Goal: Transaction & Acquisition: Book appointment/travel/reservation

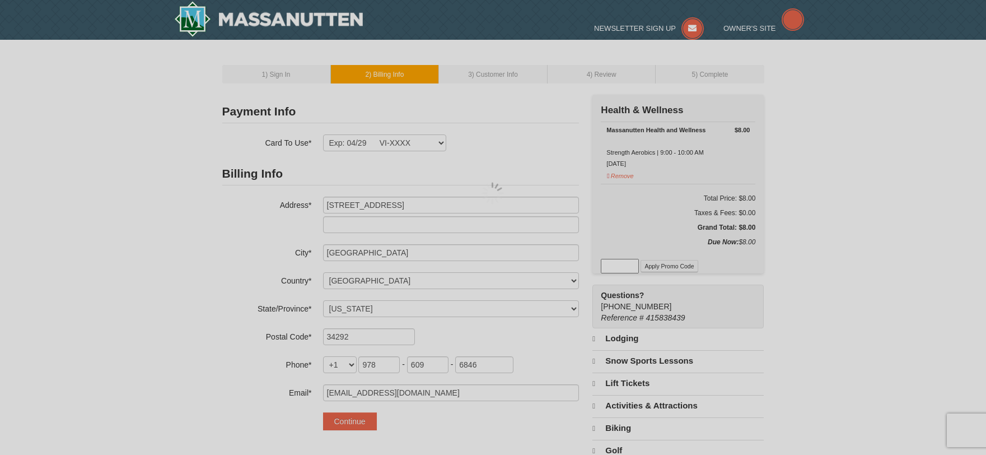
select select "FL"
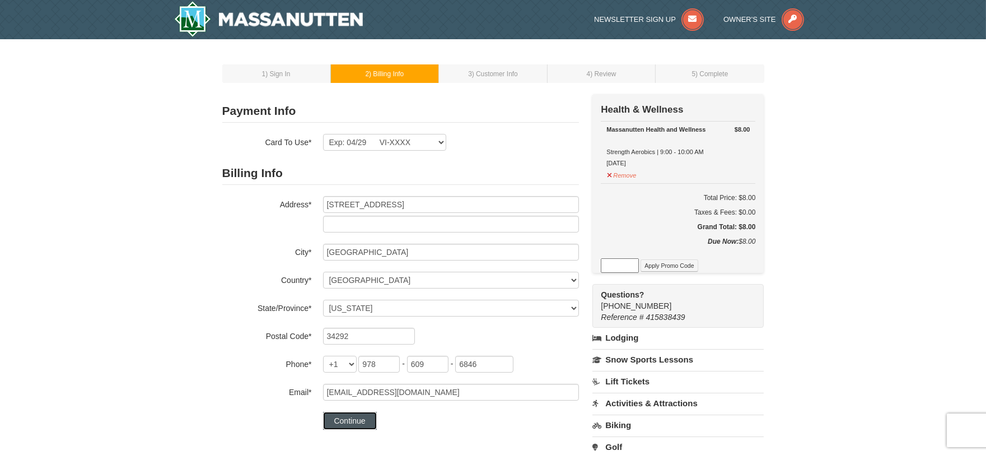
click at [360, 420] on button "Continue" at bounding box center [350, 421] width 54 height 18
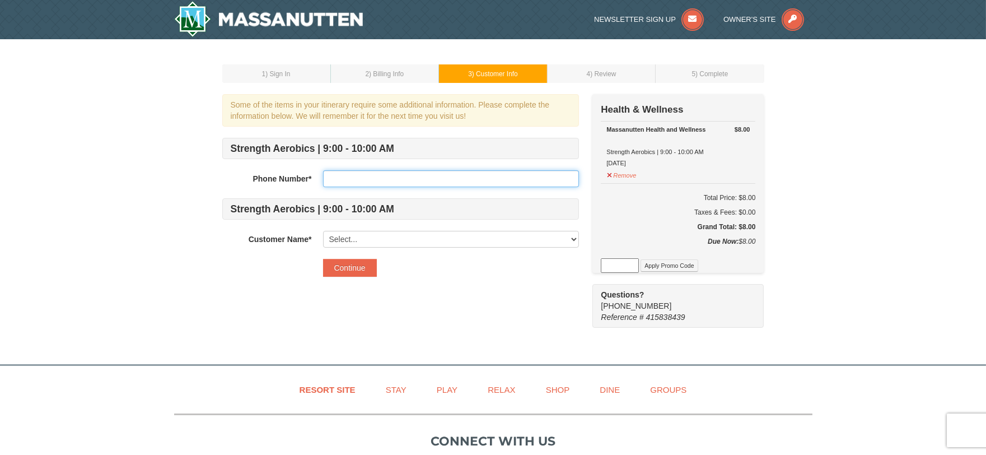
click at [379, 172] on input "text" at bounding box center [451, 178] width 256 height 17
type input "9786096846"
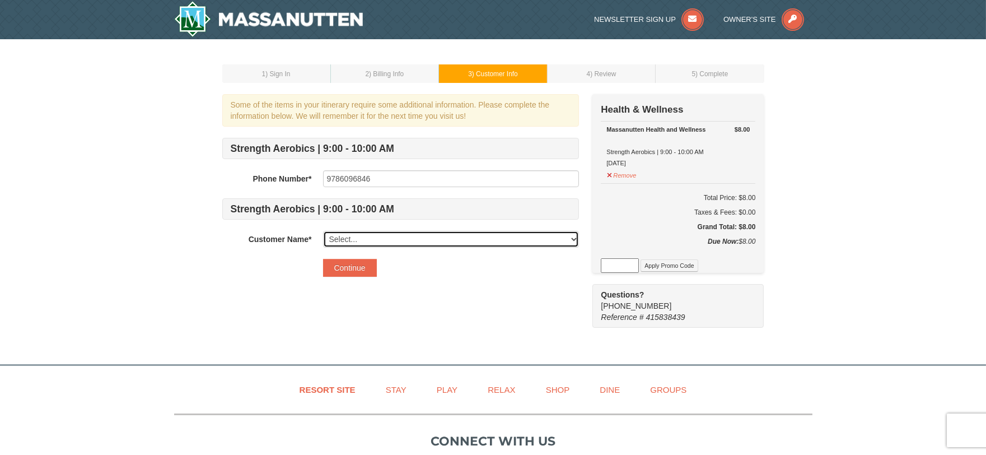
select select "13335903"
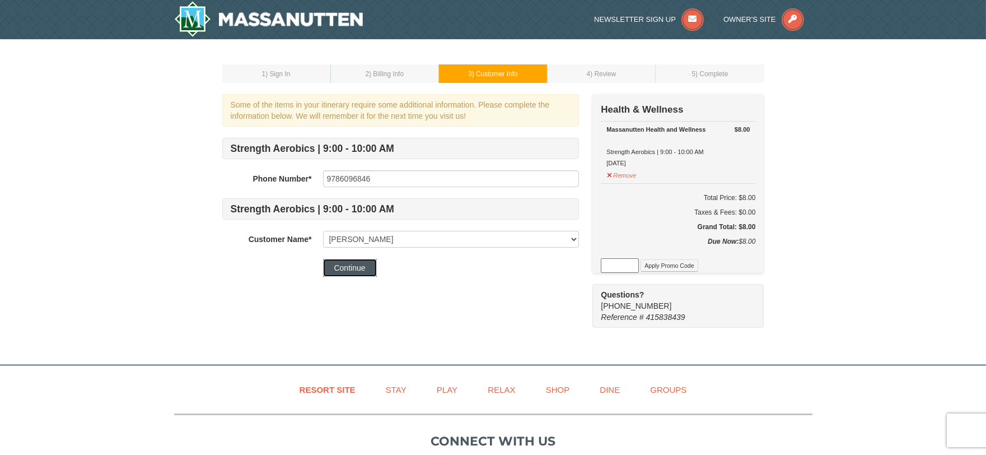
click at [351, 266] on button "Continue" at bounding box center [350, 268] width 54 height 18
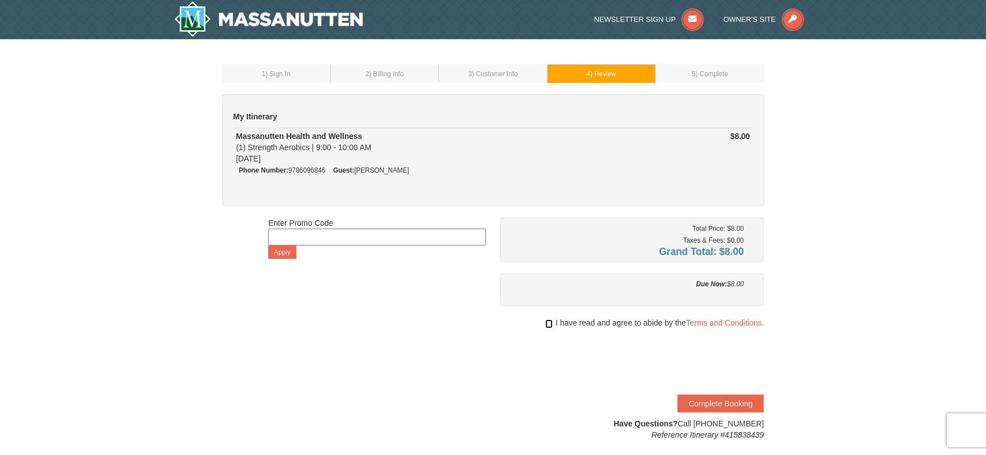
click at [545, 320] on input "checkbox" at bounding box center [548, 323] width 7 height 9
checkbox input "true"
click at [712, 401] on button "Complete Booking" at bounding box center [721, 403] width 86 height 18
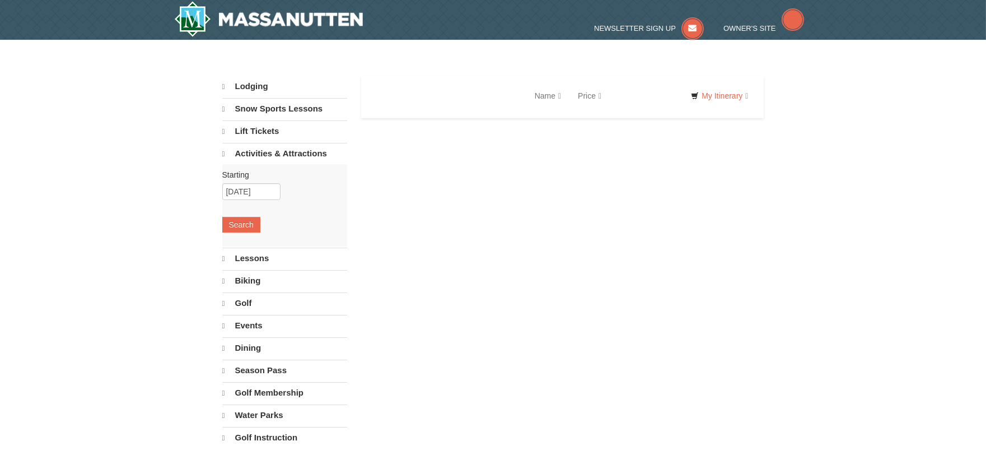
select select "9"
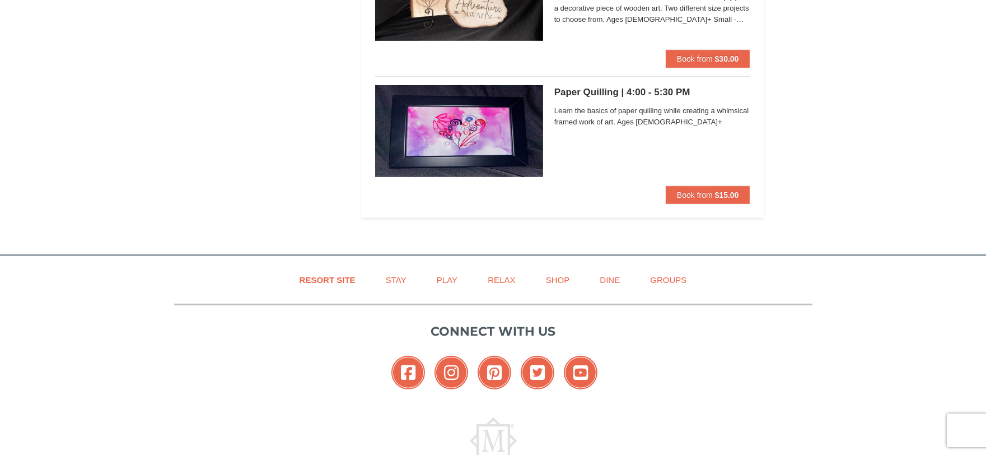
scroll to position [1467, 0]
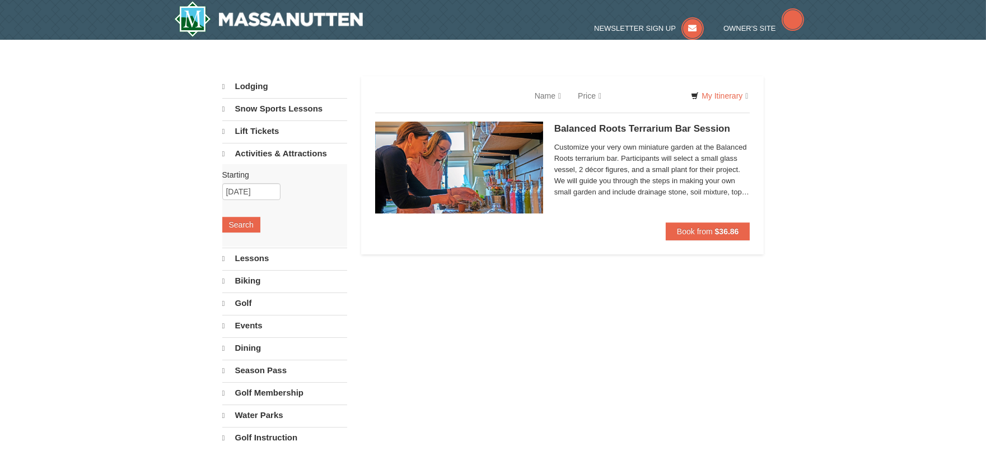
select select "9"
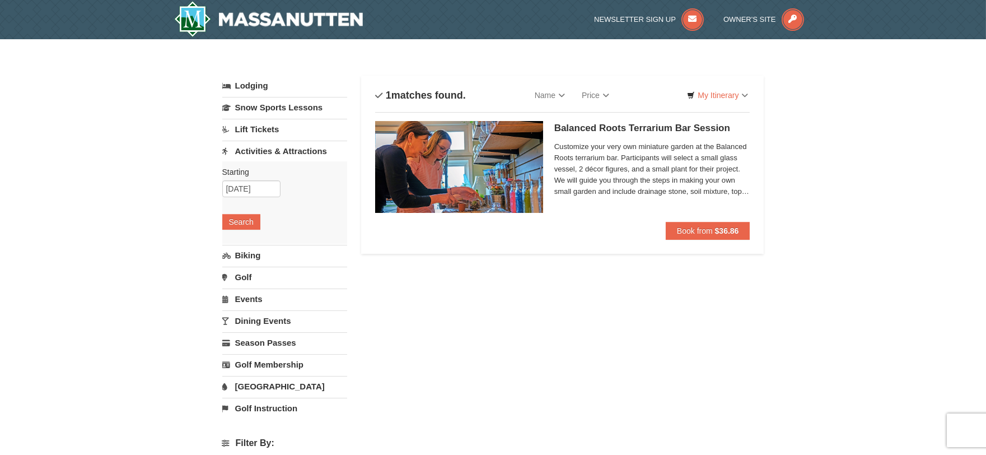
click at [276, 150] on link "Activities & Attractions" at bounding box center [284, 151] width 125 height 21
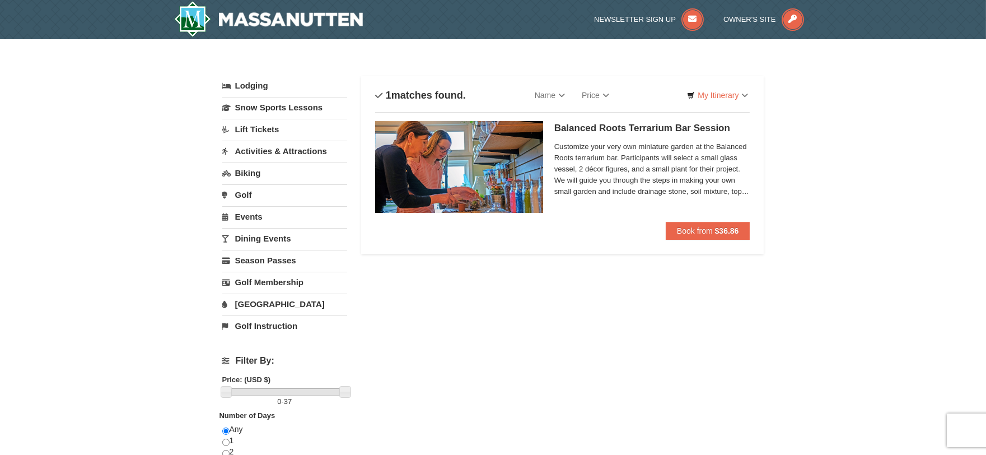
click at [278, 156] on link "Activities & Attractions" at bounding box center [284, 151] width 125 height 21
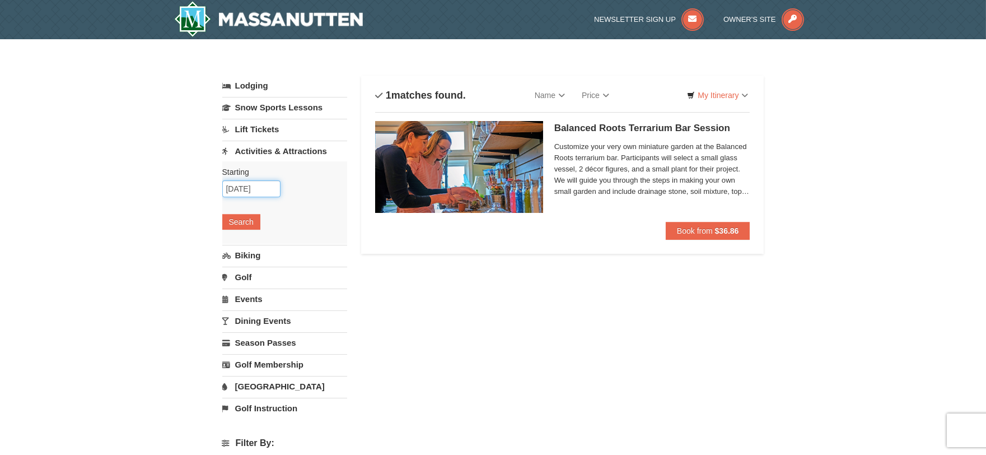
click at [262, 191] on input "09/12/2025" at bounding box center [251, 188] width 58 height 17
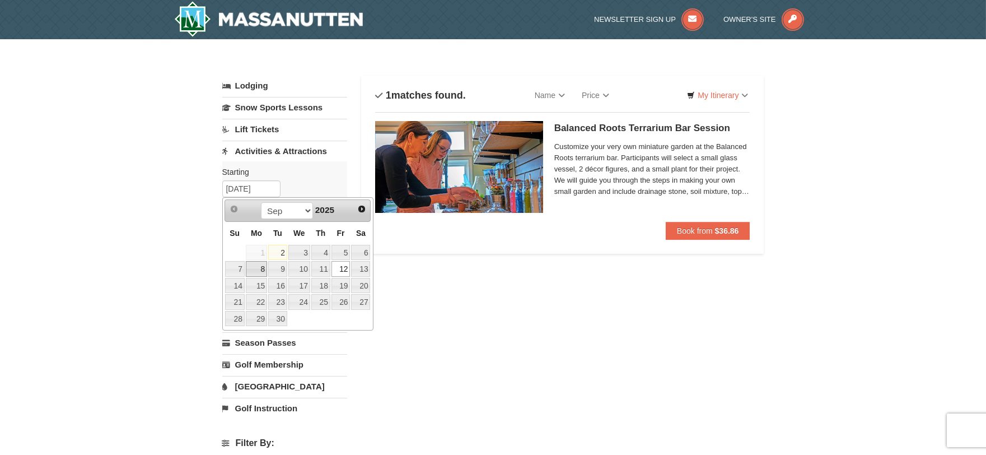
click at [259, 273] on link "8" at bounding box center [256, 269] width 21 height 16
type input "09/08/2025"
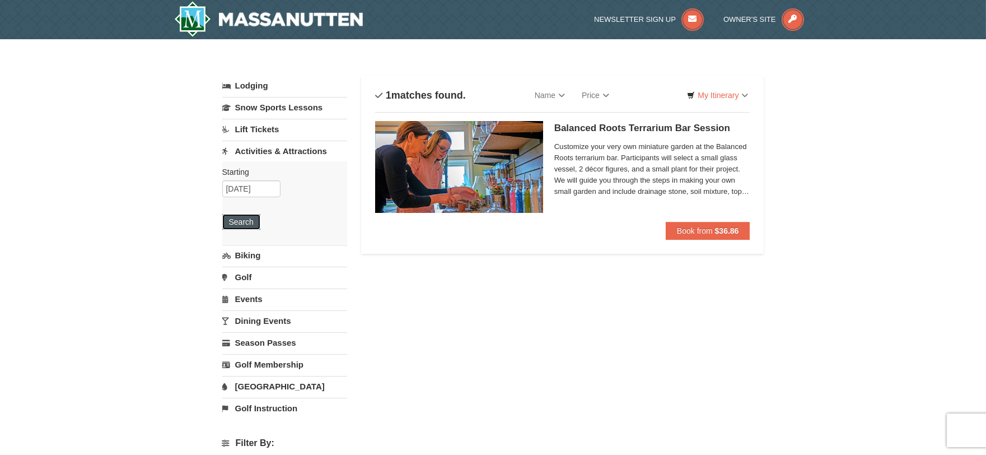
click at [245, 223] on button "Search" at bounding box center [241, 222] width 38 height 16
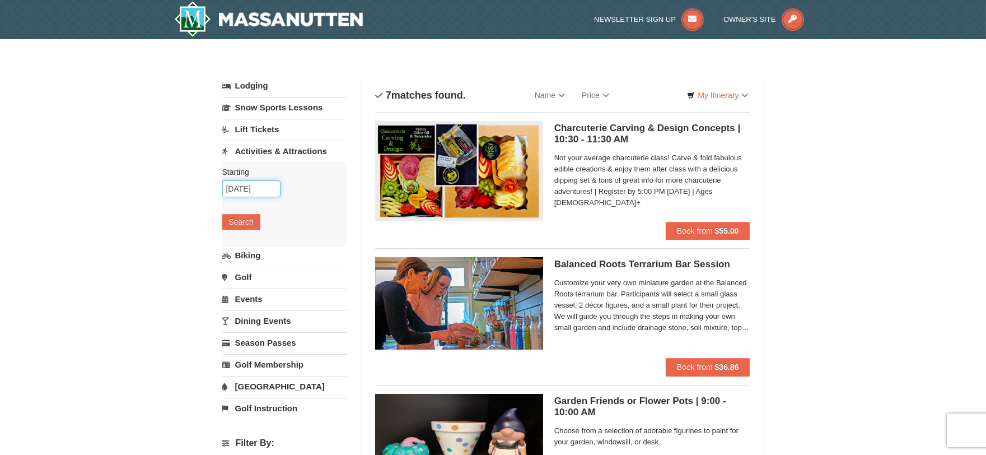
click at [243, 189] on input "09/10/2025" at bounding box center [251, 188] width 58 height 17
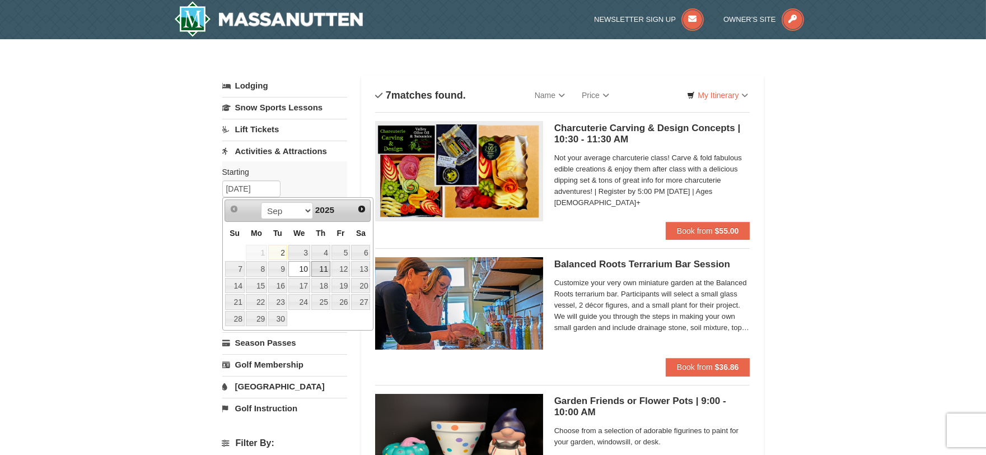
click at [325, 271] on link "11" at bounding box center [320, 269] width 19 height 16
type input "09/11/2025"
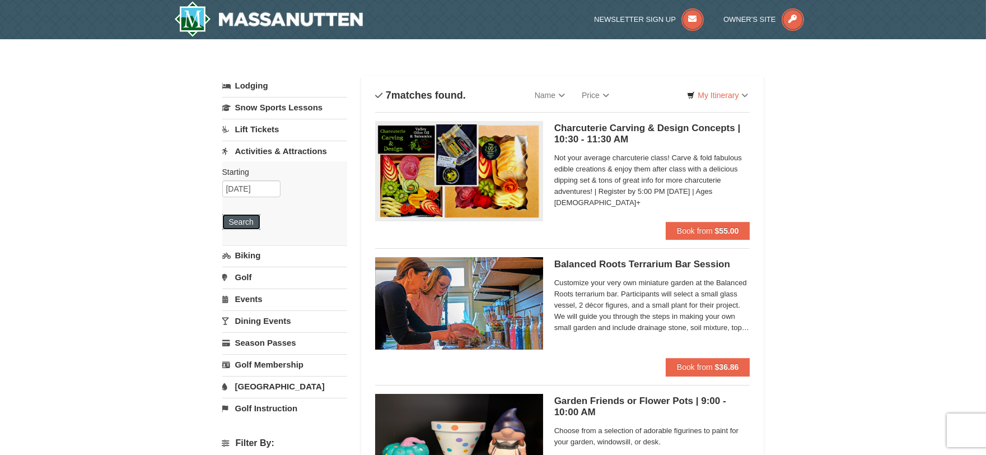
click at [244, 221] on button "Search" at bounding box center [241, 222] width 38 height 16
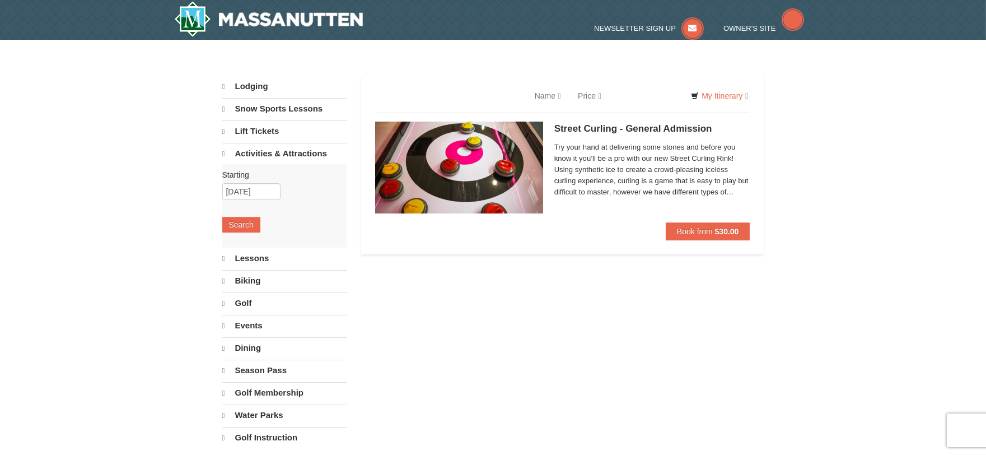
select select "9"
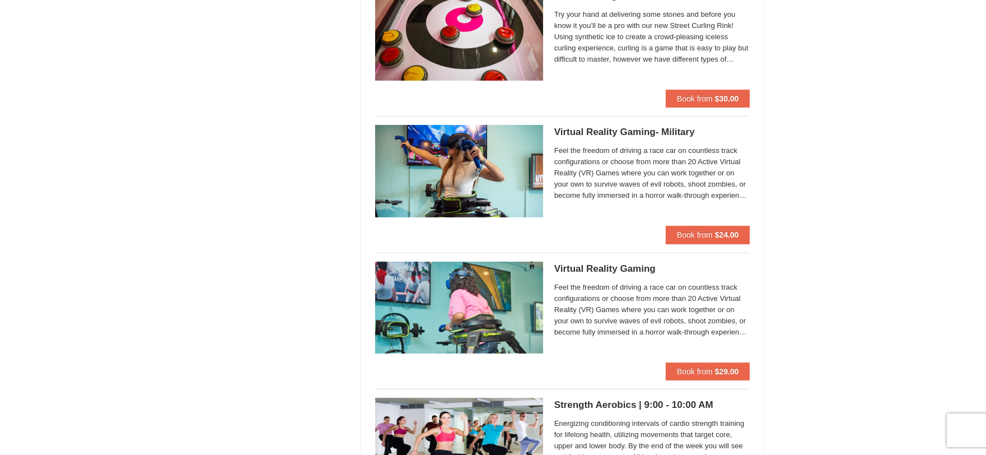
scroll to position [1244, 0]
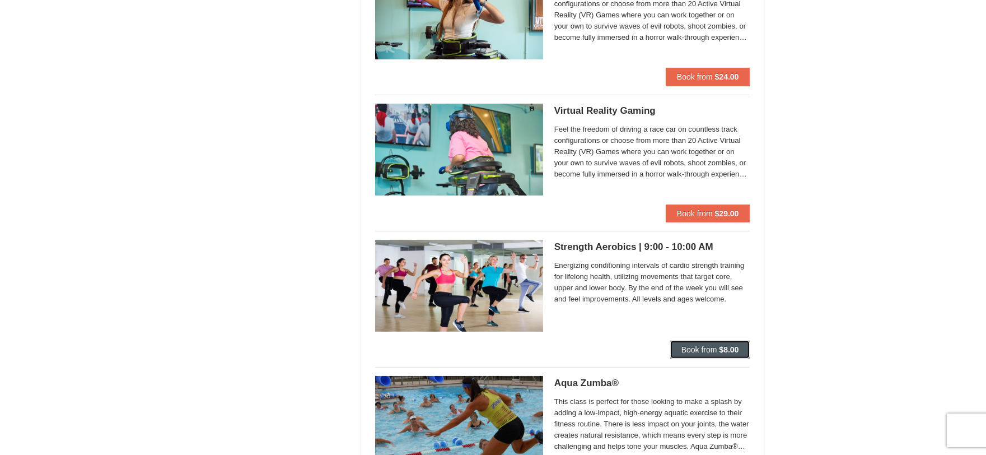
click at [702, 348] on span "Book from" at bounding box center [700, 349] width 36 height 9
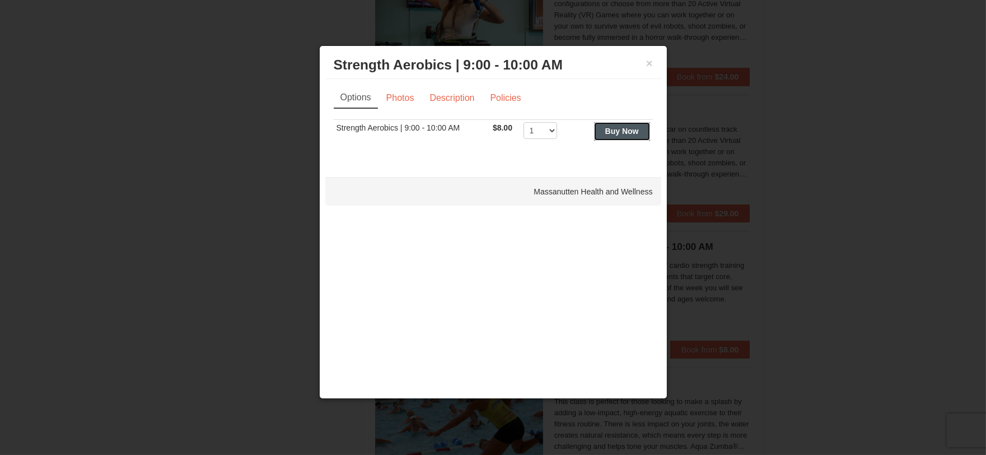
click at [619, 132] on strong "Buy Now" at bounding box center [622, 131] width 34 height 9
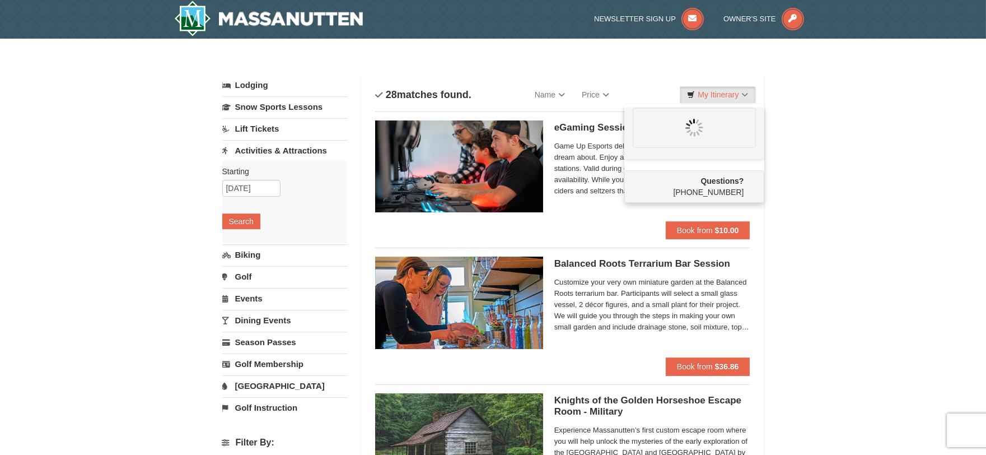
scroll to position [3, 0]
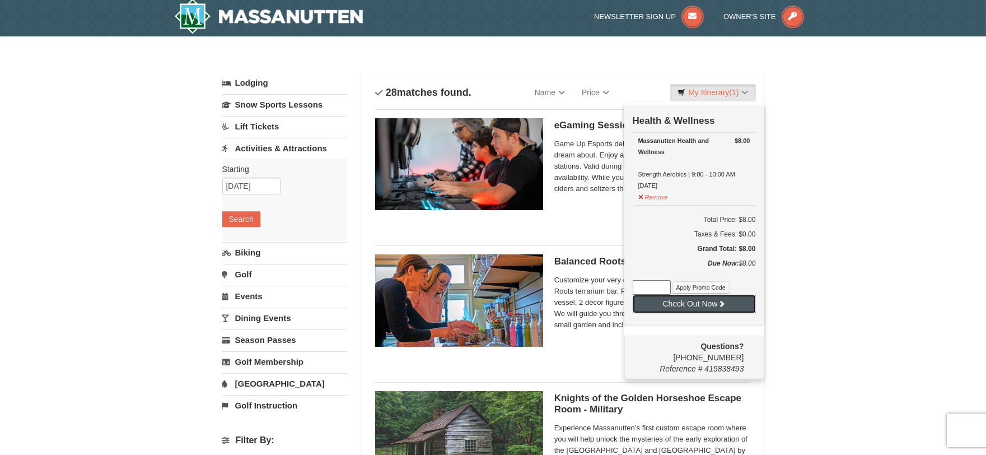
click at [690, 298] on button "Check Out Now" at bounding box center [694, 304] width 123 height 18
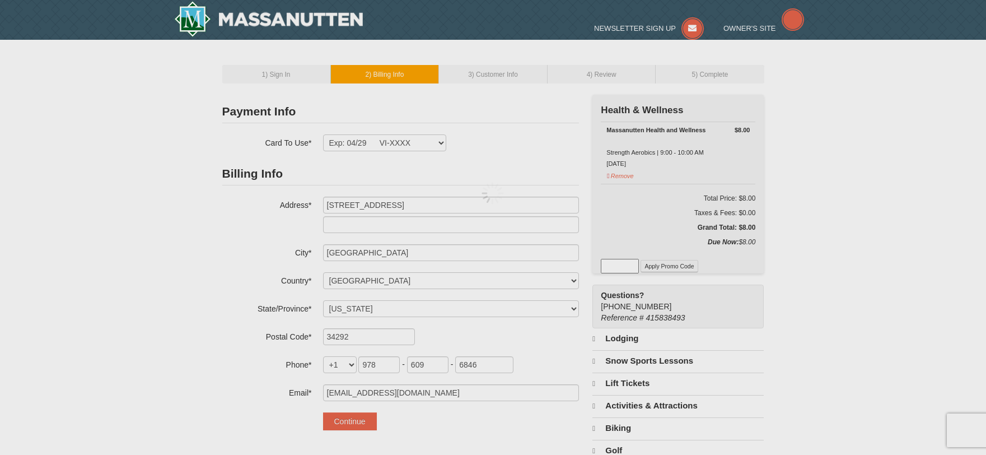
select select "FL"
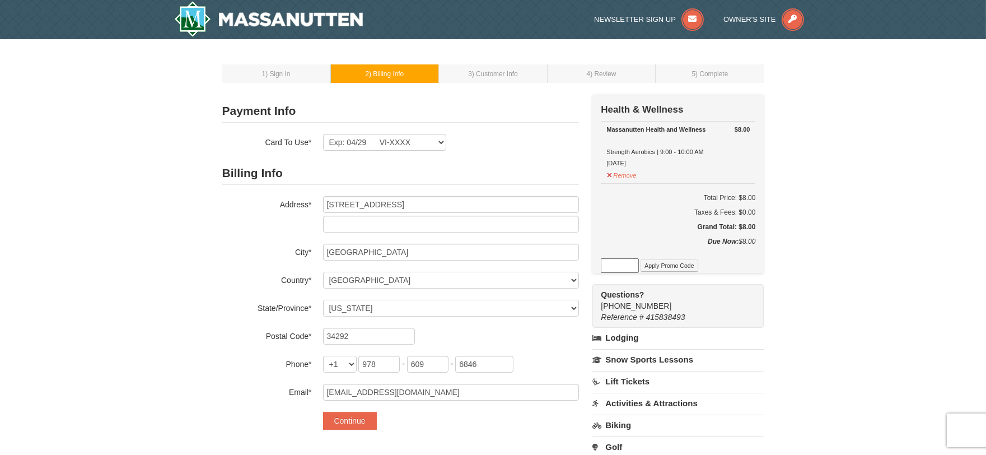
scroll to position [62, 0]
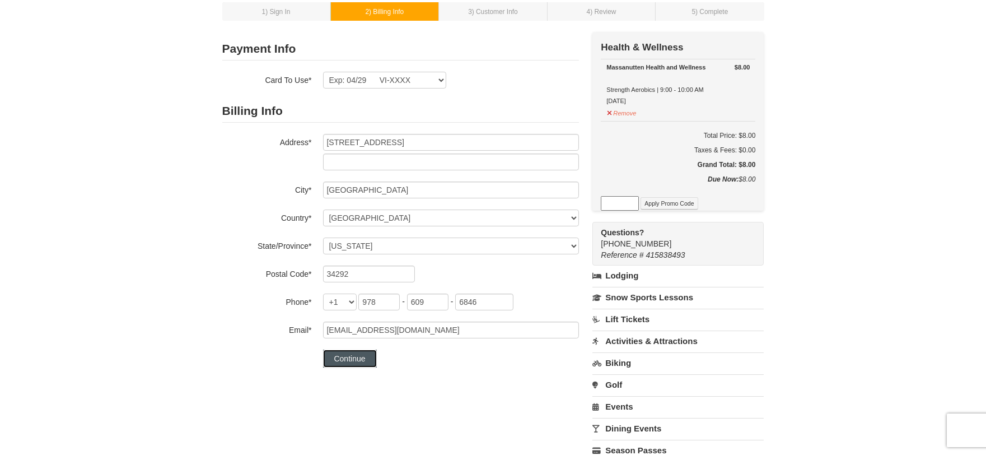
click at [351, 356] on button "Continue" at bounding box center [350, 358] width 54 height 18
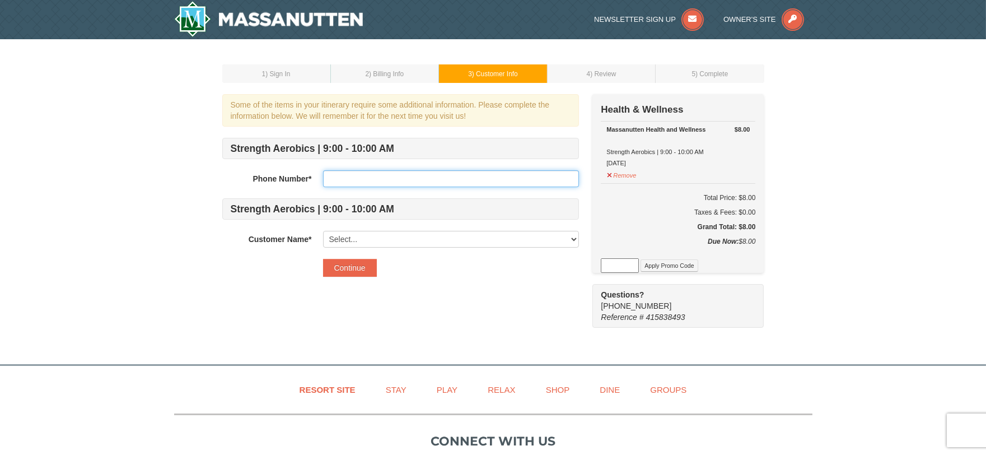
click at [347, 174] on input "text" at bounding box center [451, 178] width 256 height 17
type input "9786096846"
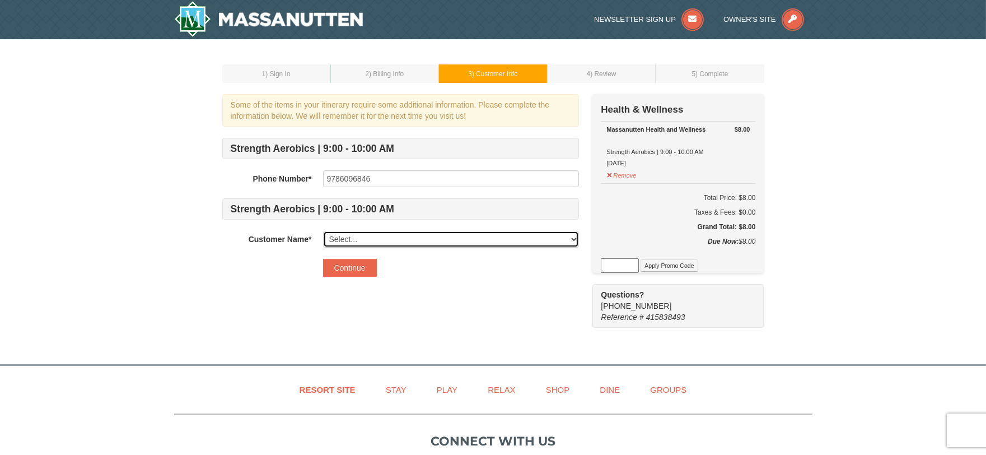
select select "13335903"
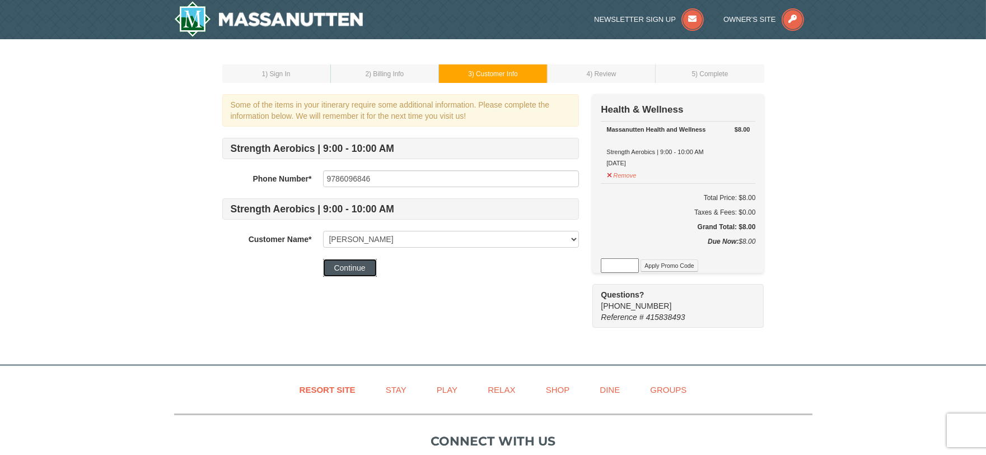
click at [356, 264] on button "Continue" at bounding box center [350, 268] width 54 height 18
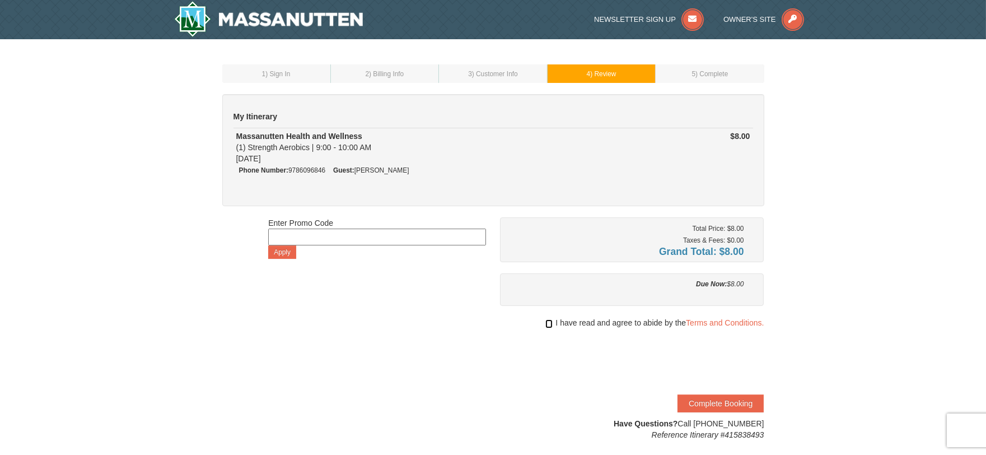
click at [545, 323] on input "checkbox" at bounding box center [548, 323] width 7 height 9
checkbox input "true"
click at [731, 400] on button "Complete Booking" at bounding box center [721, 403] width 86 height 18
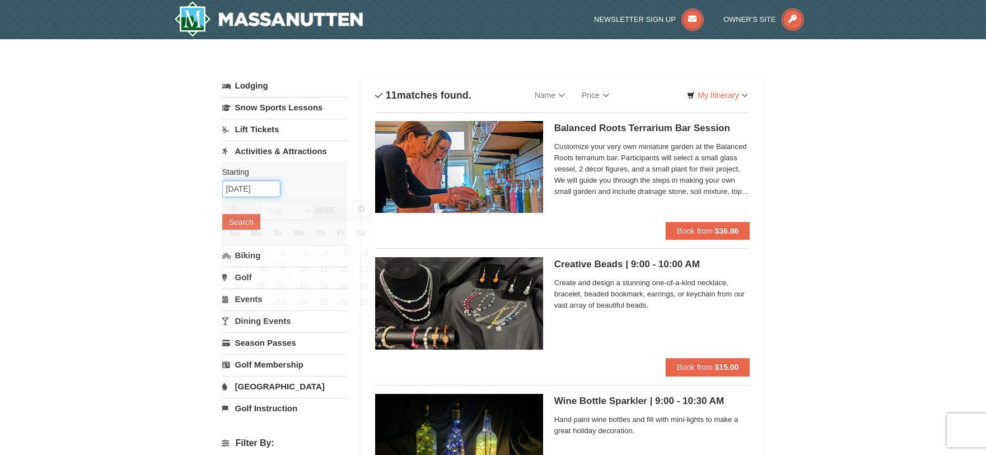
click at [249, 189] on input "09/11/2025" at bounding box center [251, 188] width 58 height 17
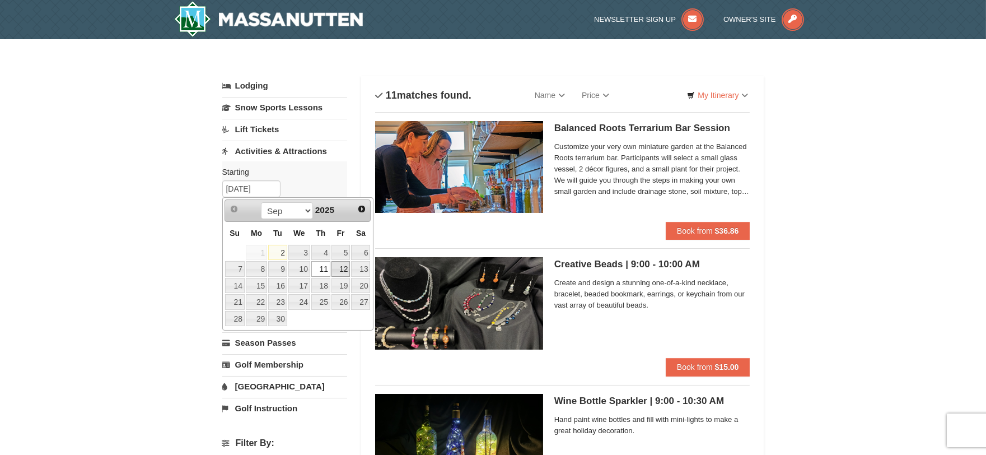
click at [343, 272] on link "12" at bounding box center [341, 269] width 19 height 16
type input "09/12/2025"
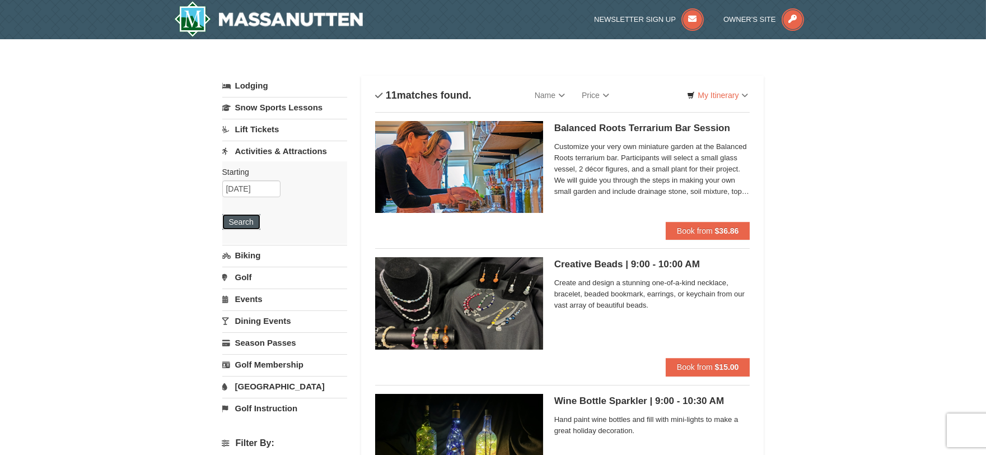
click at [243, 226] on button "Search" at bounding box center [241, 222] width 38 height 16
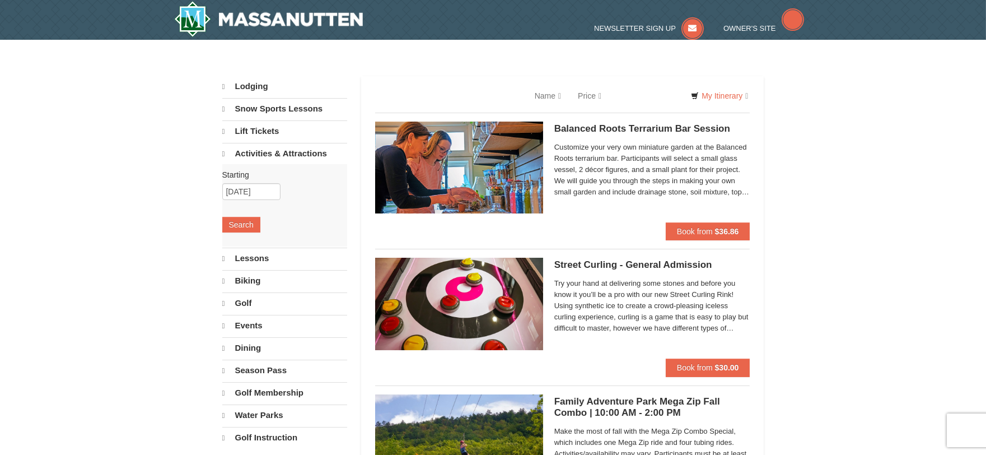
select select "9"
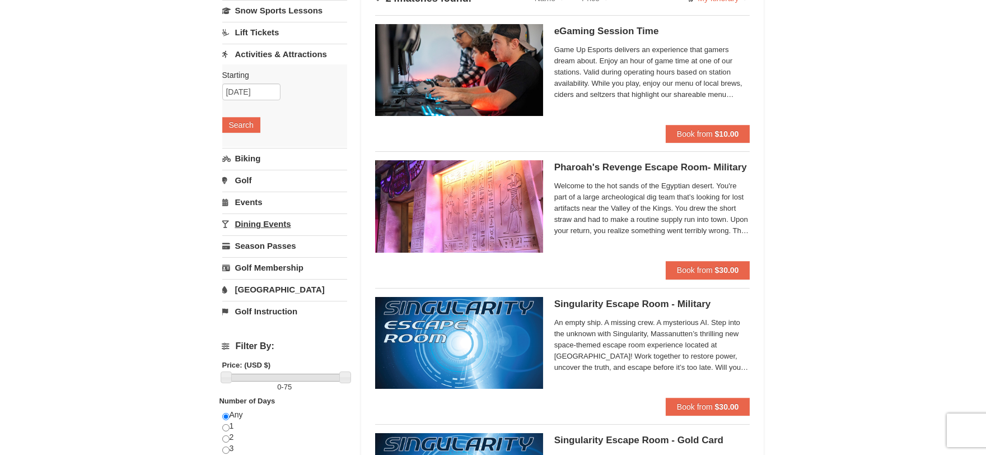
scroll to position [124, 0]
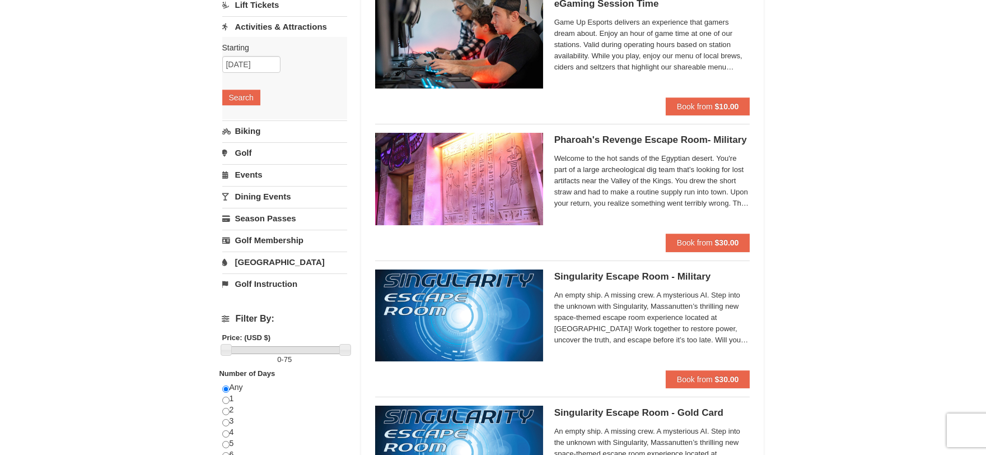
click at [257, 166] on link "Events" at bounding box center [284, 174] width 125 height 21
click at [264, 127] on input "[DATE]" at bounding box center [251, 130] width 58 height 17
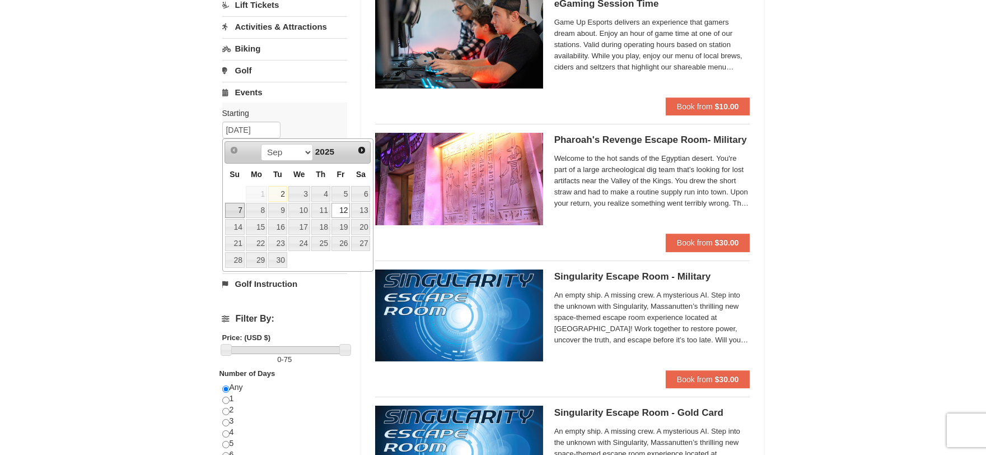
click at [235, 213] on link "7" at bounding box center [235, 211] width 20 height 16
type input "09/07/2025"
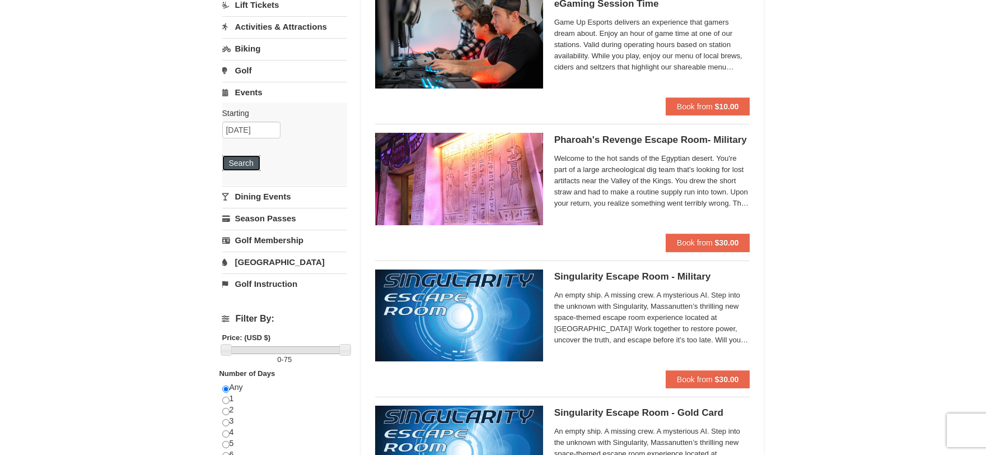
click at [244, 165] on button "Search" at bounding box center [241, 163] width 38 height 16
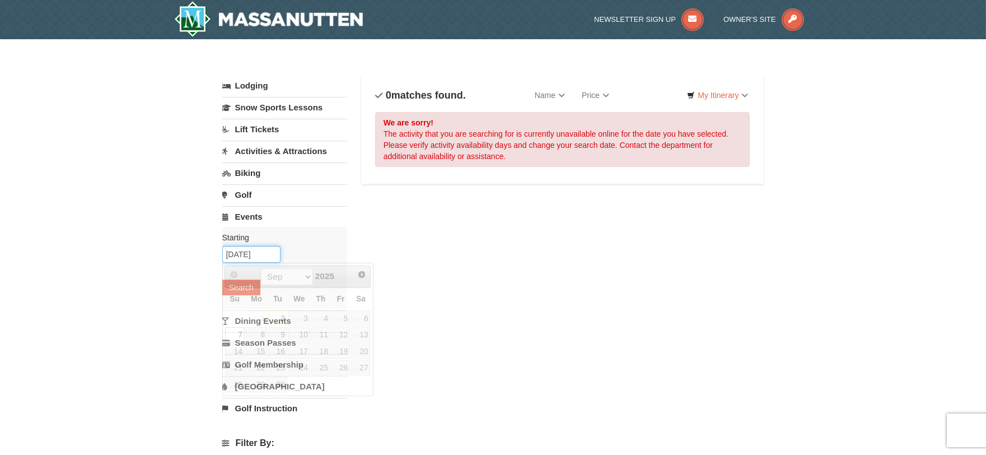
click at [233, 247] on input "[DATE]" at bounding box center [251, 254] width 58 height 17
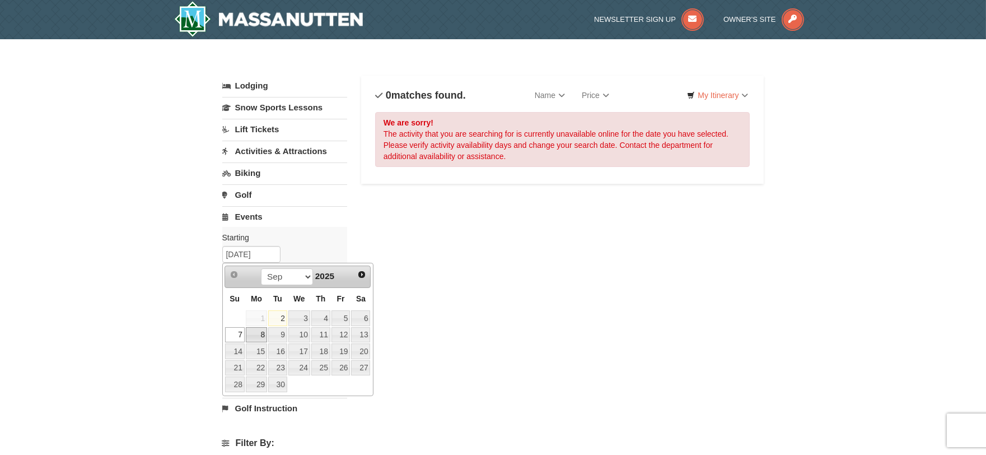
click at [264, 334] on link "8" at bounding box center [256, 335] width 21 height 16
type input "[DATE]"
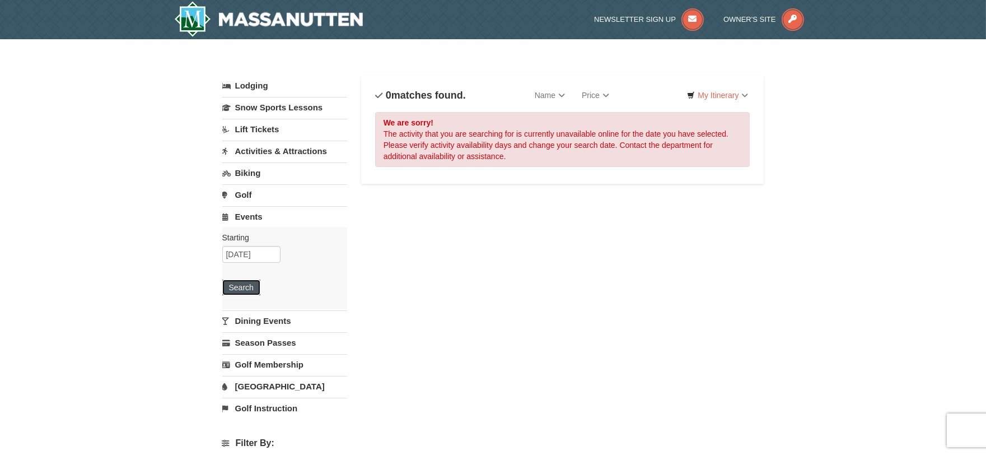
click at [243, 287] on button "Search" at bounding box center [241, 287] width 38 height 16
click at [256, 254] on input "09/08/2025" at bounding box center [251, 254] width 58 height 17
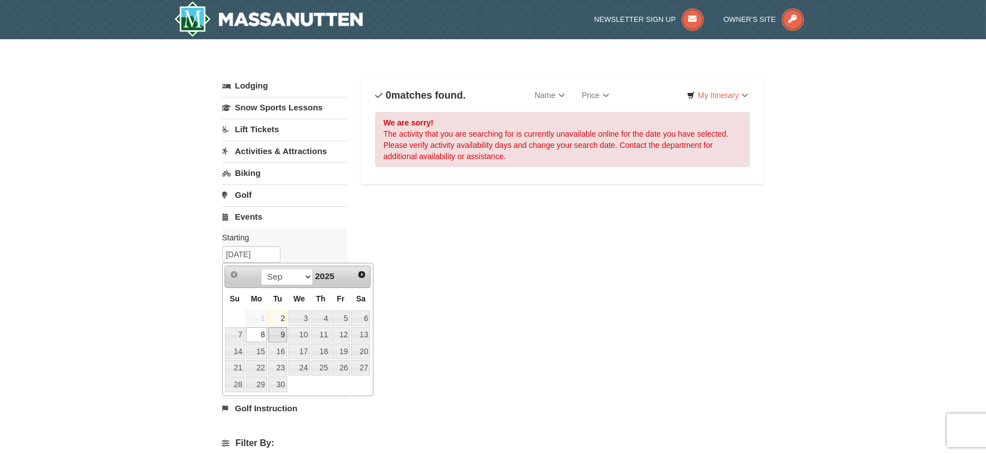
click at [277, 334] on link "9" at bounding box center [277, 335] width 19 height 16
type input "09/09/2025"
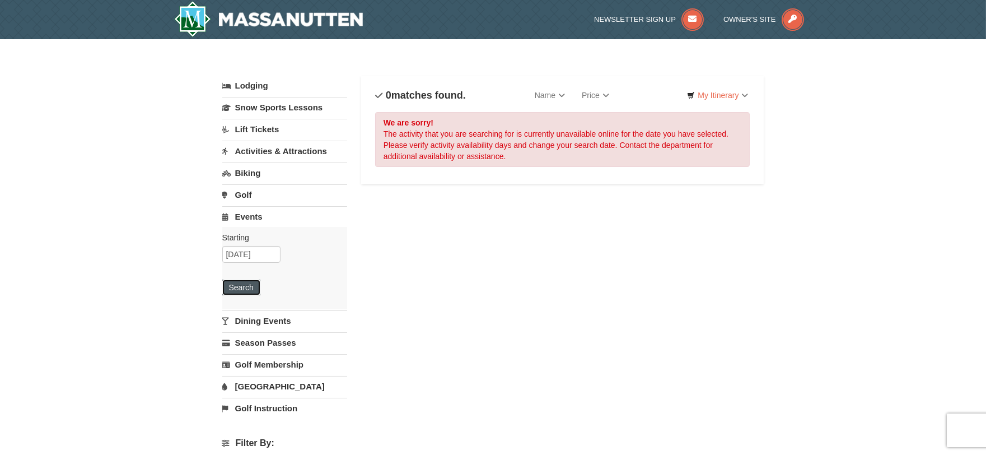
click at [248, 289] on button "Search" at bounding box center [241, 287] width 38 height 16
click at [255, 256] on input "09/09/2025" at bounding box center [251, 254] width 58 height 17
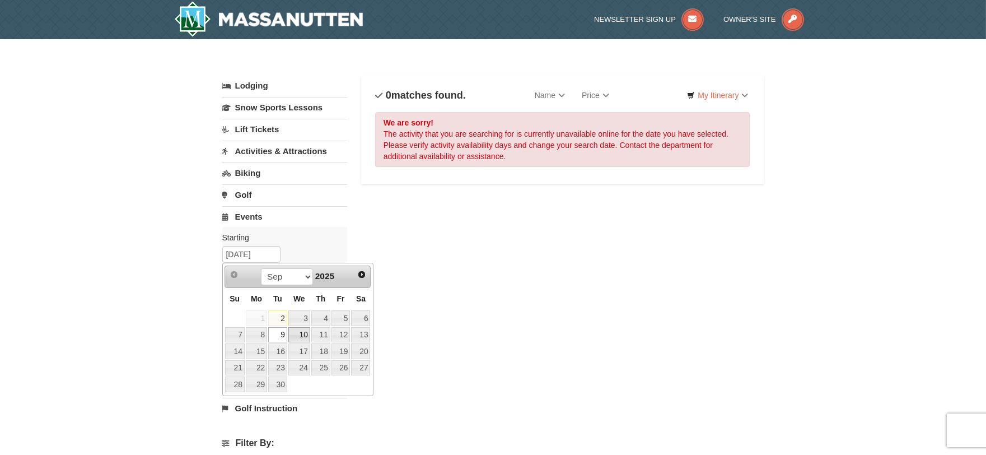
click at [301, 331] on link "10" at bounding box center [299, 335] width 22 height 16
type input "[DATE]"
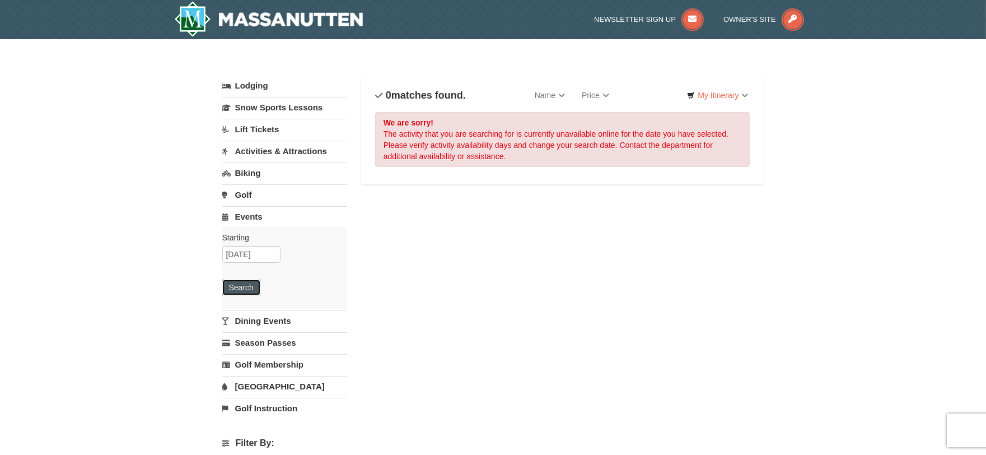
click at [249, 286] on button "Search" at bounding box center [241, 287] width 38 height 16
click at [249, 249] on input "[DATE]" at bounding box center [251, 254] width 58 height 17
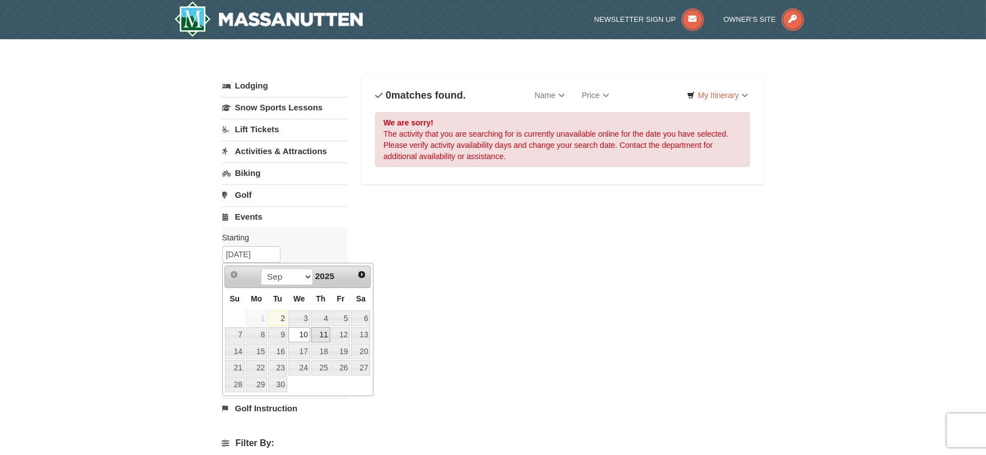
click at [325, 336] on link "11" at bounding box center [320, 335] width 19 height 16
type input "[DATE]"
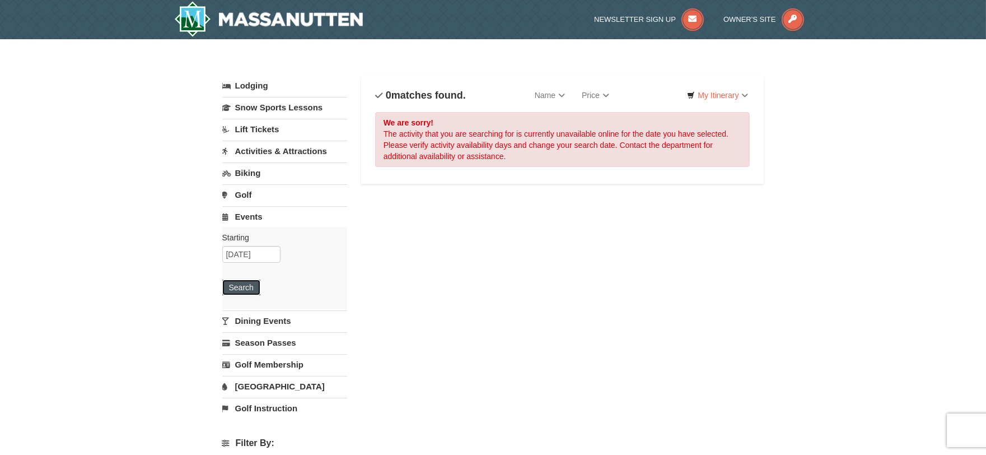
click at [249, 287] on button "Search" at bounding box center [241, 287] width 38 height 16
click at [250, 249] on input "[DATE]" at bounding box center [251, 254] width 58 height 17
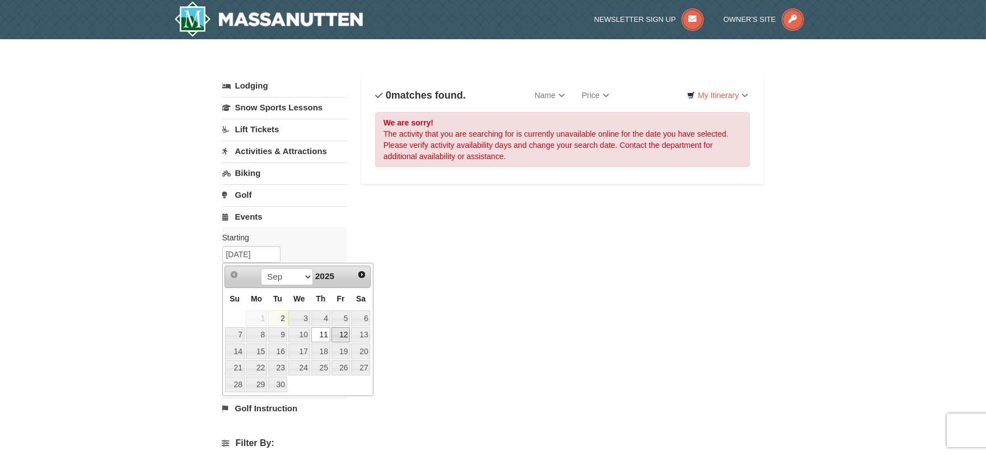
click at [342, 338] on link "12" at bounding box center [341, 335] width 19 height 16
type input "[DATE]"
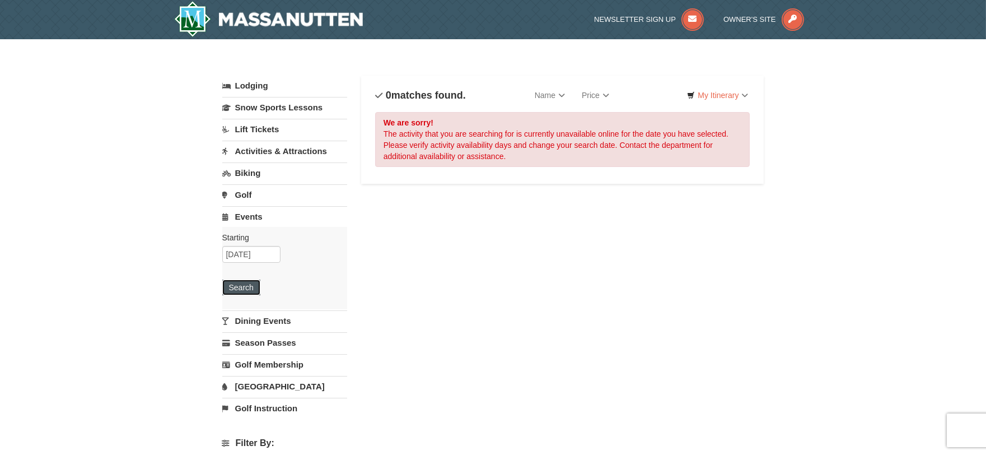
click at [245, 289] on button "Search" at bounding box center [241, 287] width 38 height 16
click at [243, 197] on link "Golf" at bounding box center [284, 194] width 125 height 21
